Goal: Information Seeking & Learning: Learn about a topic

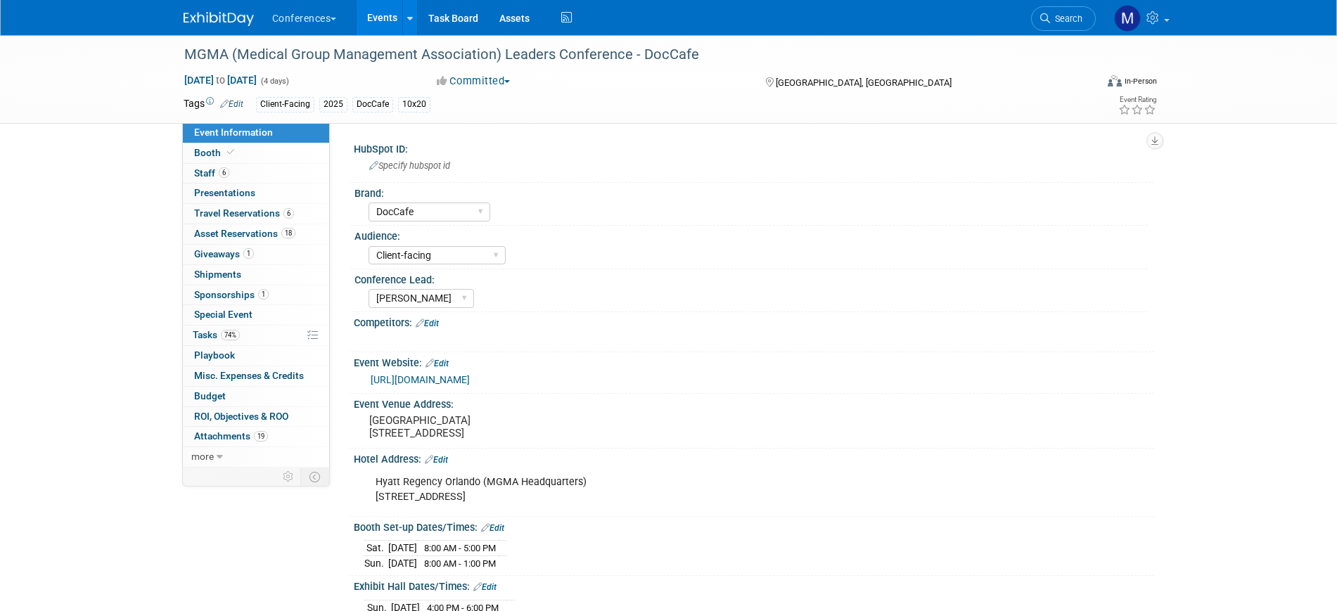
select select "DocCafe"
select select "Client-facing"
select select "[PERSON_NAME]"
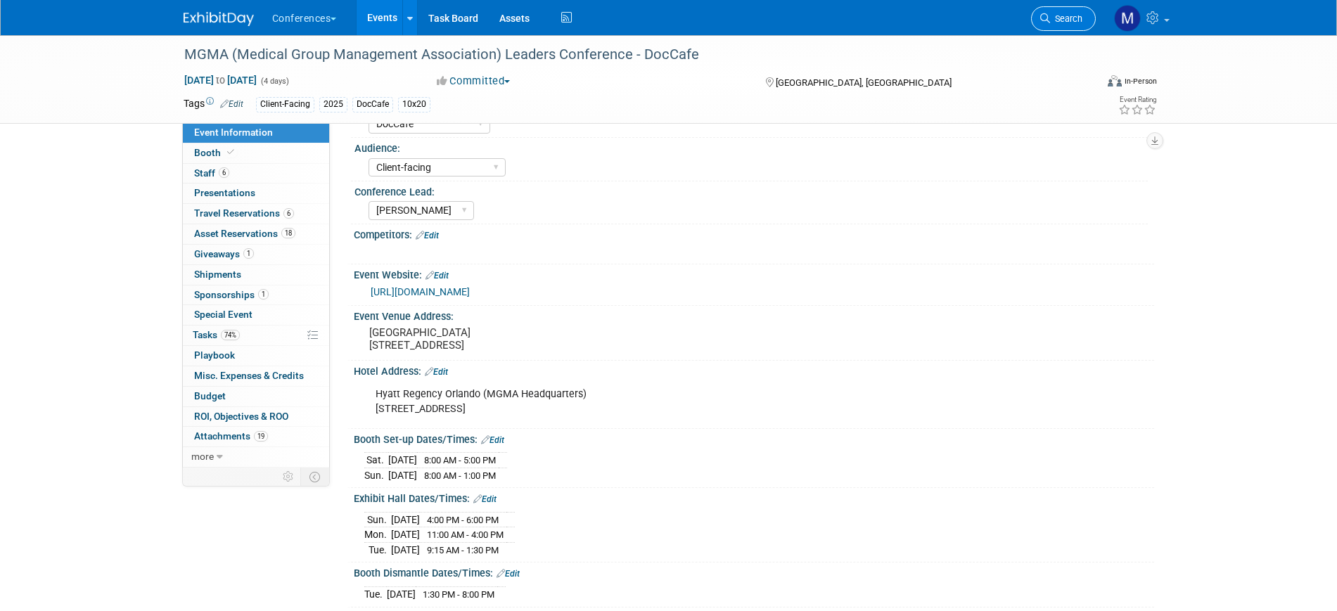
click at [1041, 14] on icon at bounding box center [1045, 18] width 10 height 10
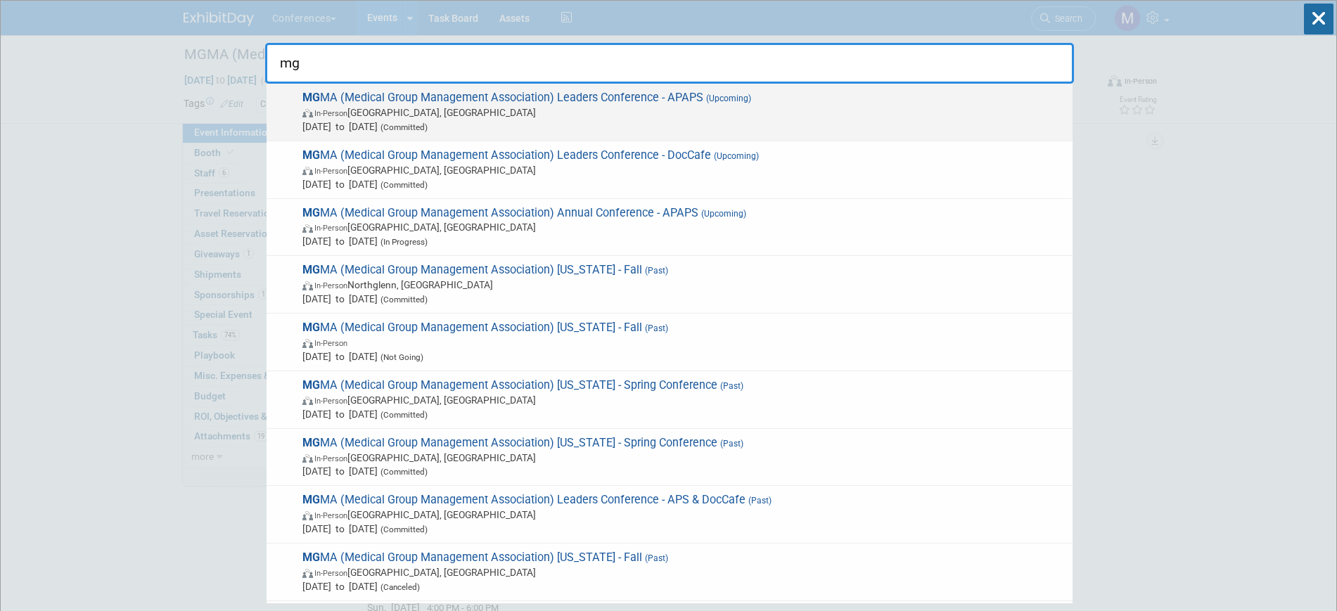
type input "mg"
click at [622, 94] on span "MG MA (Medical Group Management Association) Leaders Conference - APAPS (Upcomi…" at bounding box center [681, 112] width 767 height 43
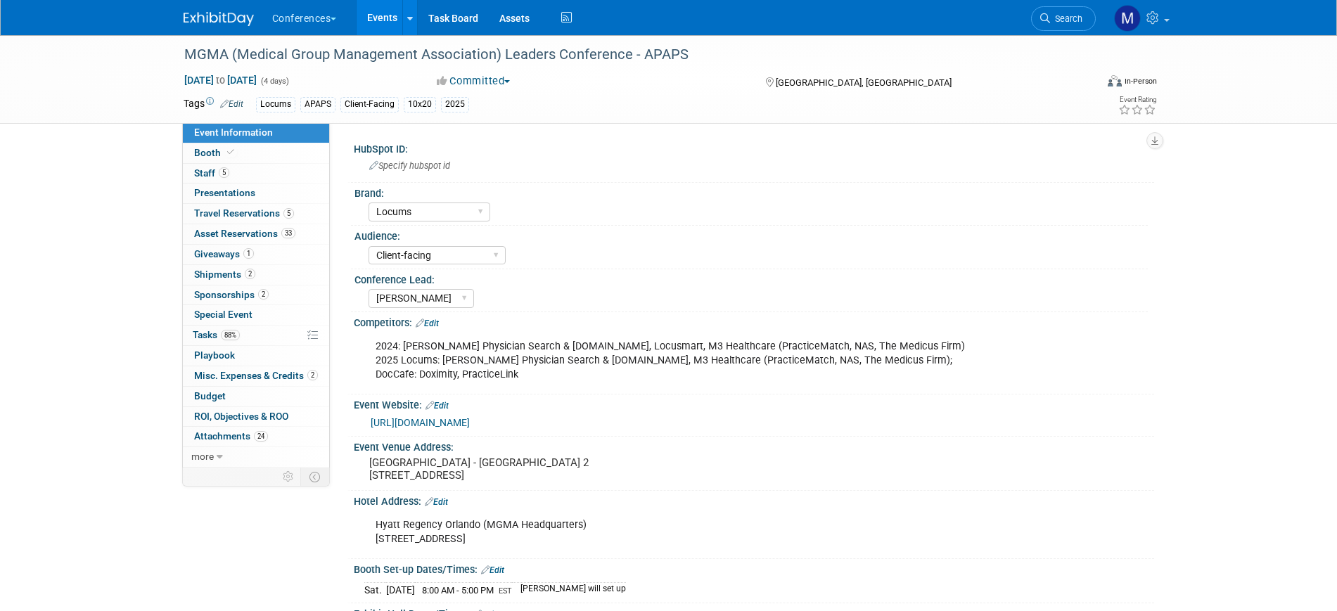
select select "Locums"
select select "Client-facing"
select select "[PERSON_NAME]"
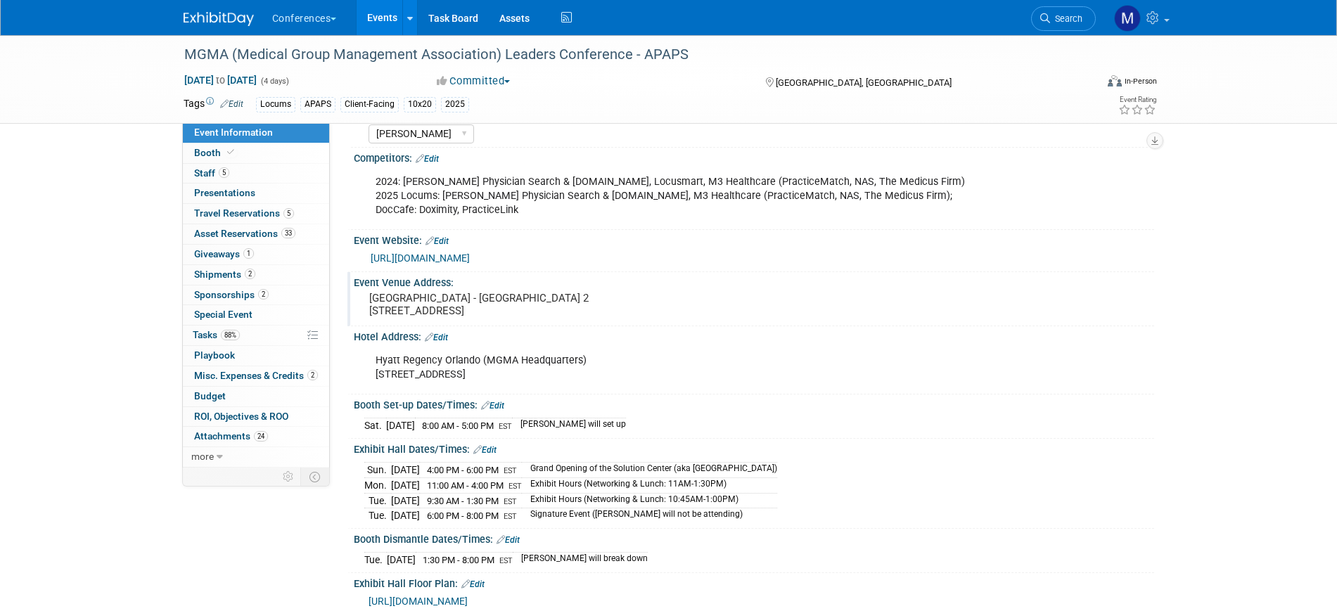
scroll to position [176, 0]
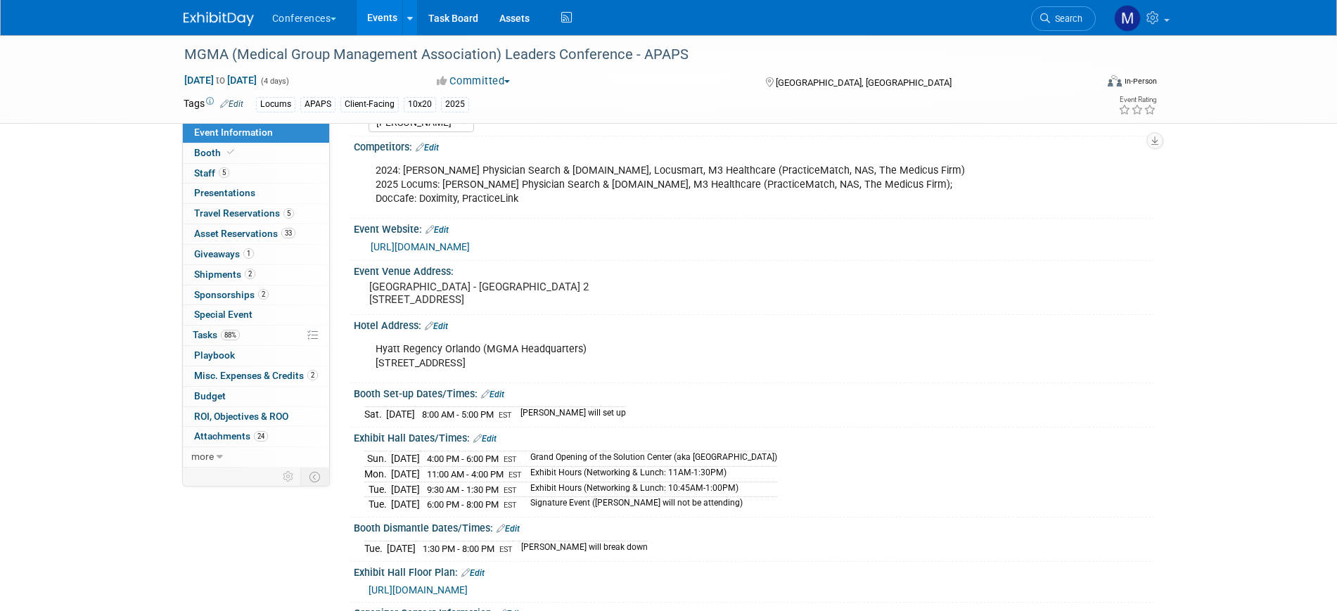
click at [470, 246] on link "[URL][DOMAIN_NAME]" at bounding box center [420, 246] width 99 height 11
